Goal: Task Accomplishment & Management: Use online tool/utility

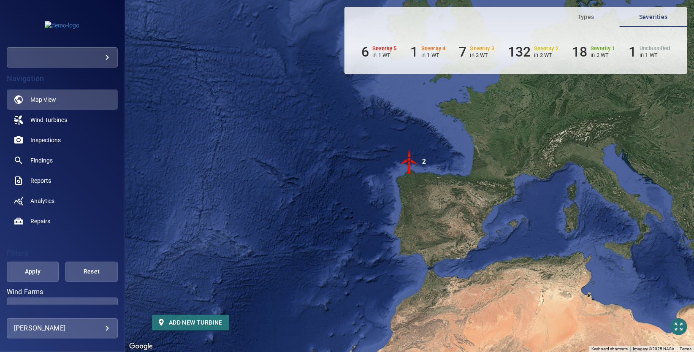
click at [81, 64] on body "**********" at bounding box center [347, 176] width 694 height 352
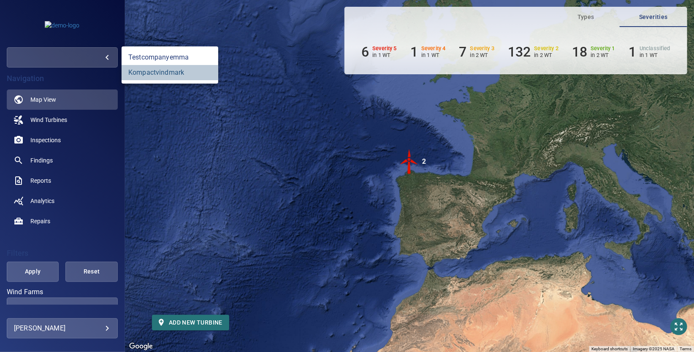
click at [146, 72] on link "kompactvindmark" at bounding box center [170, 72] width 97 height 15
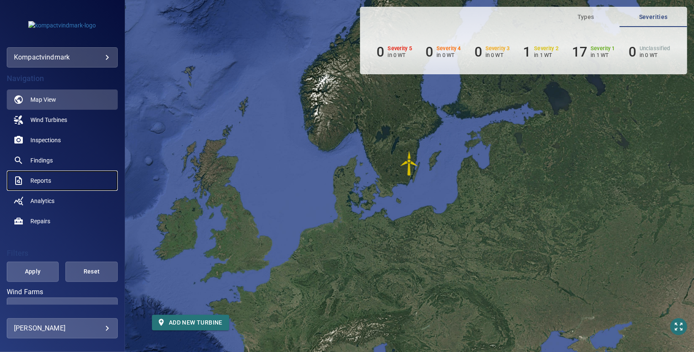
click at [36, 180] on span "Reports" at bounding box center [40, 181] width 21 height 8
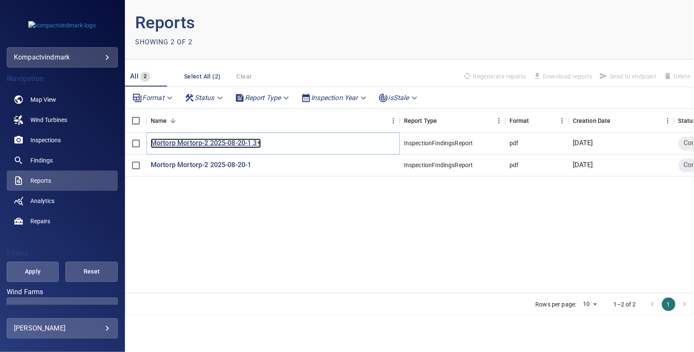
click at [210, 142] on p "Mortorp Mortorp-2 2025-08-20-1 3+" at bounding box center [206, 144] width 110 height 10
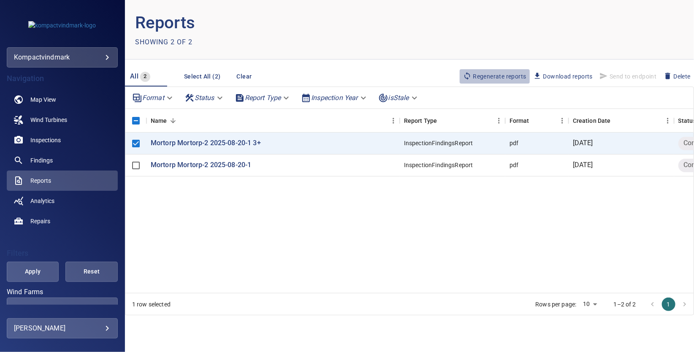
click at [509, 76] on span "Regenerate reports" at bounding box center [494, 76] width 63 height 9
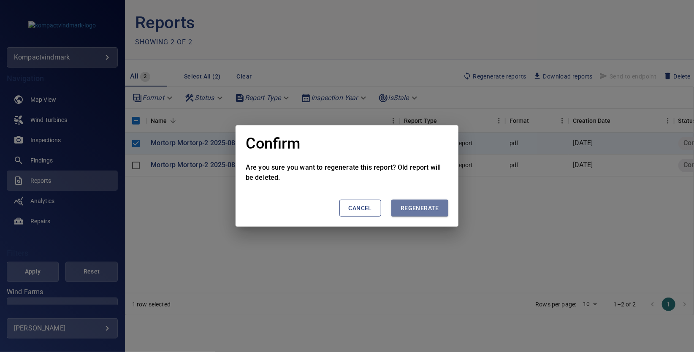
click at [426, 206] on span "Regenerate" at bounding box center [420, 208] width 38 height 11
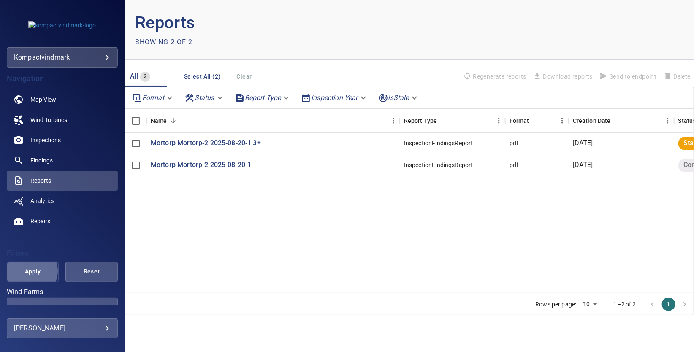
click at [28, 271] on span "Apply" at bounding box center [32, 271] width 31 height 11
click at [164, 145] on p "Mortorp Mortorp-2 2025-08-20-1 3+" at bounding box center [206, 144] width 110 height 10
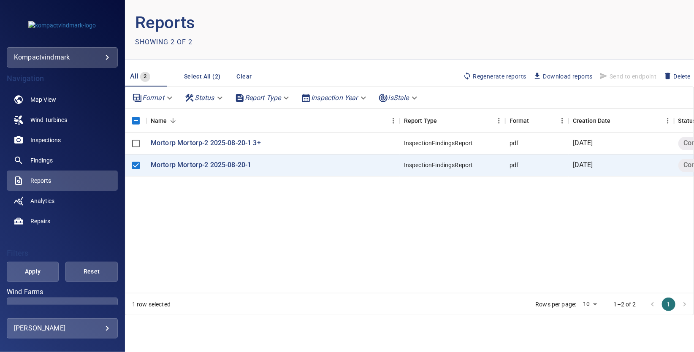
click at [509, 76] on span "Regenerate reports" at bounding box center [494, 76] width 63 height 9
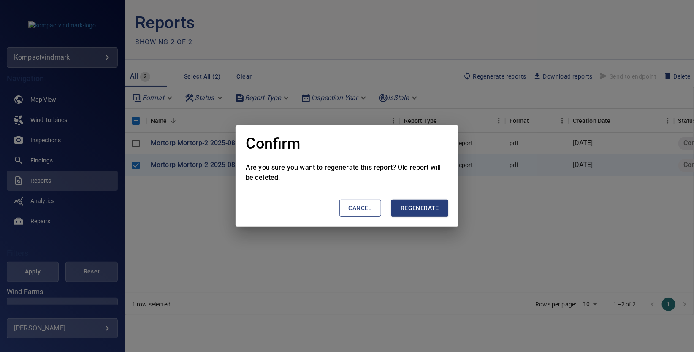
click at [411, 208] on span "Regenerate" at bounding box center [420, 208] width 38 height 11
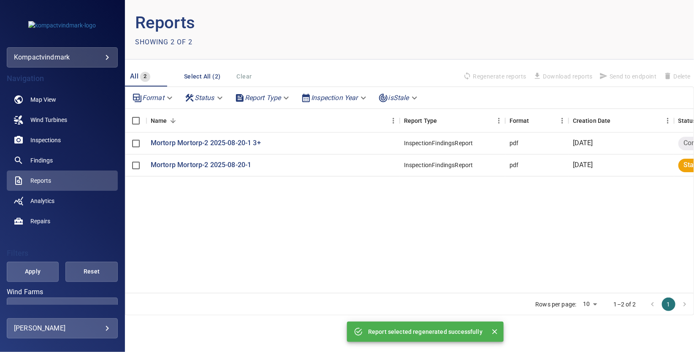
click at [571, 207] on div "Mortorp Mortorp-2 2025-08-20-1 3+ InspectionFindingsReport pdf [DATE] Completed…" at bounding box center [494, 217] width 739 height 169
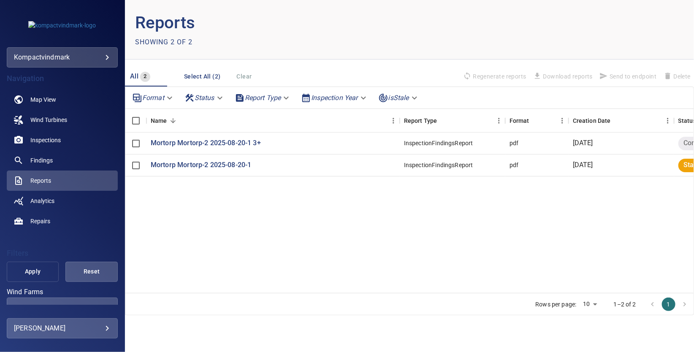
click at [36, 269] on span "Apply" at bounding box center [32, 271] width 31 height 11
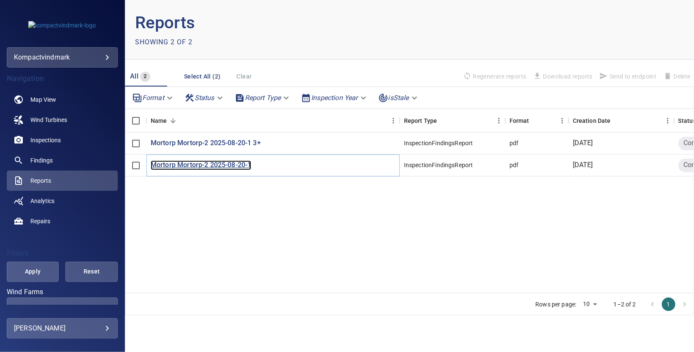
click at [197, 165] on p "Mortorp Mortorp-2 2025-08-20-1" at bounding box center [201, 165] width 101 height 10
